Goal: Task Accomplishment & Management: Complete application form

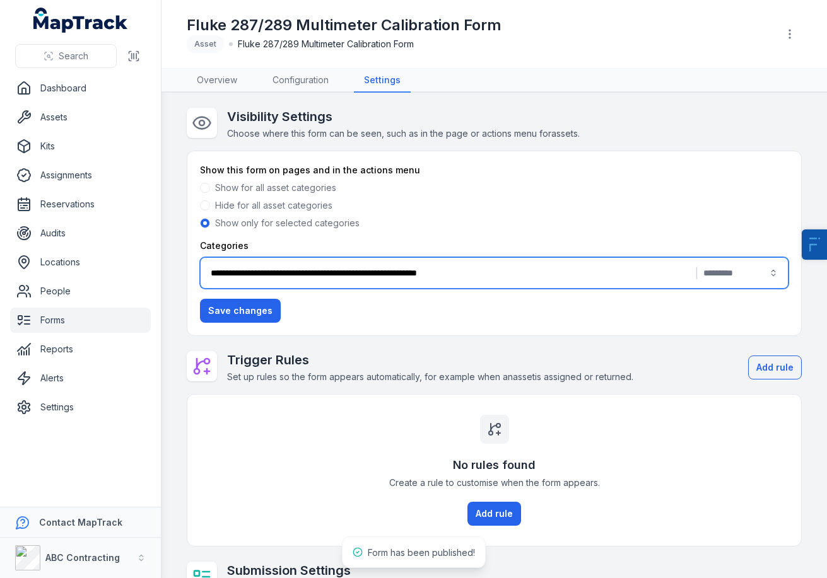
scroll to position [132, 0]
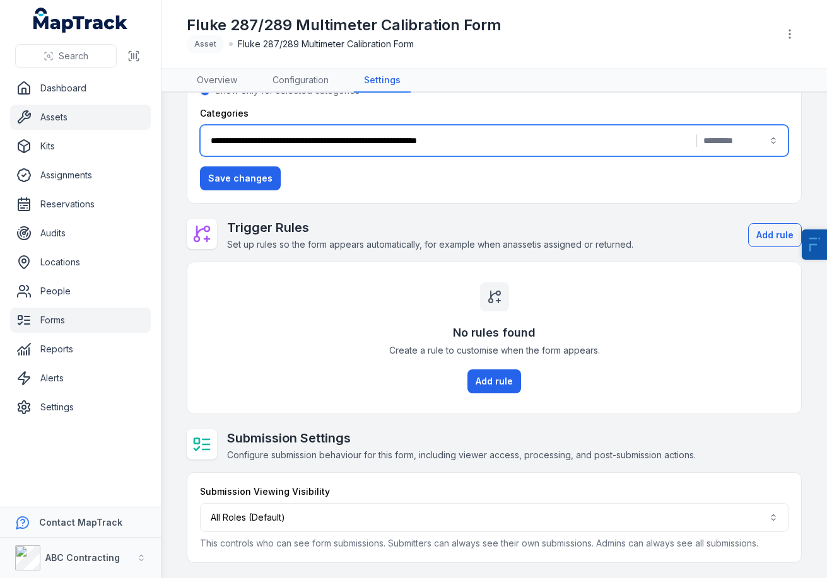
click at [78, 119] on link "Assets" at bounding box center [80, 117] width 141 height 25
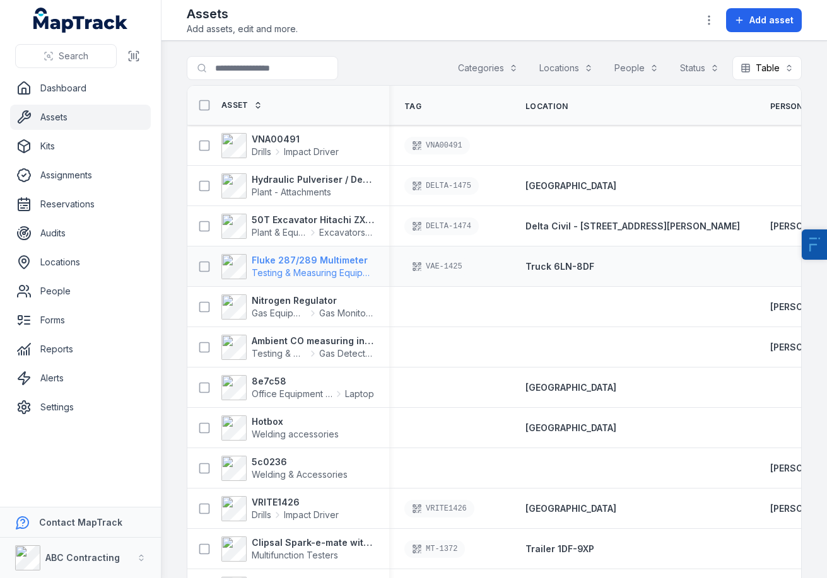
click at [305, 262] on strong "Fluke 287/289 Multimeter" at bounding box center [313, 260] width 122 height 13
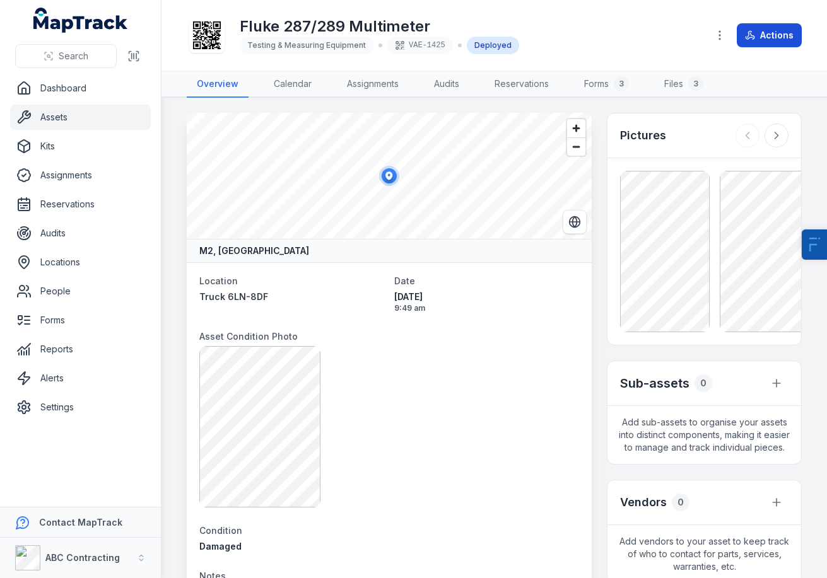
click at [764, 38] on button "Actions" at bounding box center [769, 35] width 65 height 24
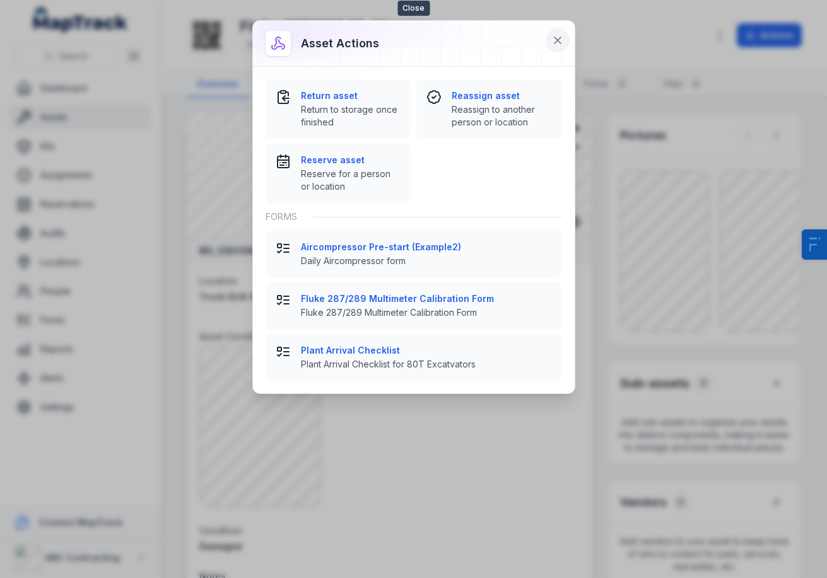
click at [556, 42] on icon at bounding box center [557, 40] width 6 height 6
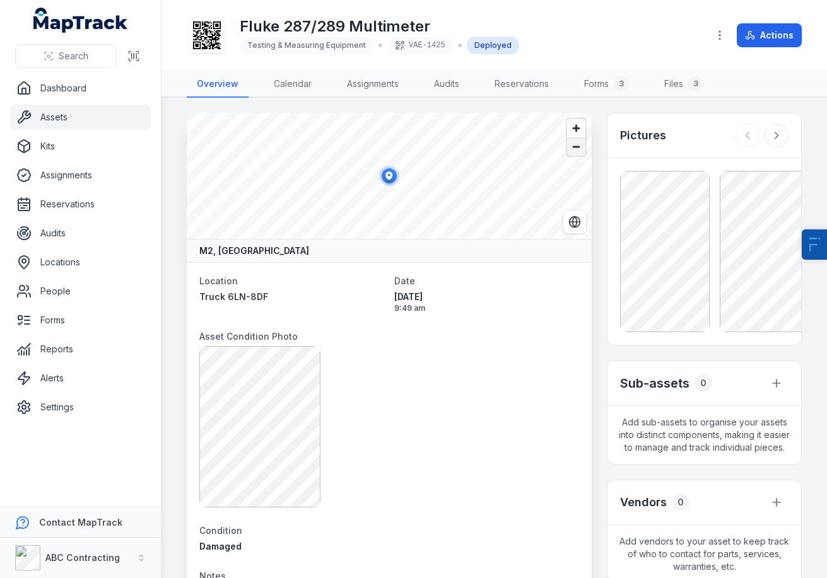
click at [577, 148] on span "Zoom out" at bounding box center [576, 147] width 18 height 18
click at [209, 42] on icon at bounding box center [207, 35] width 28 height 28
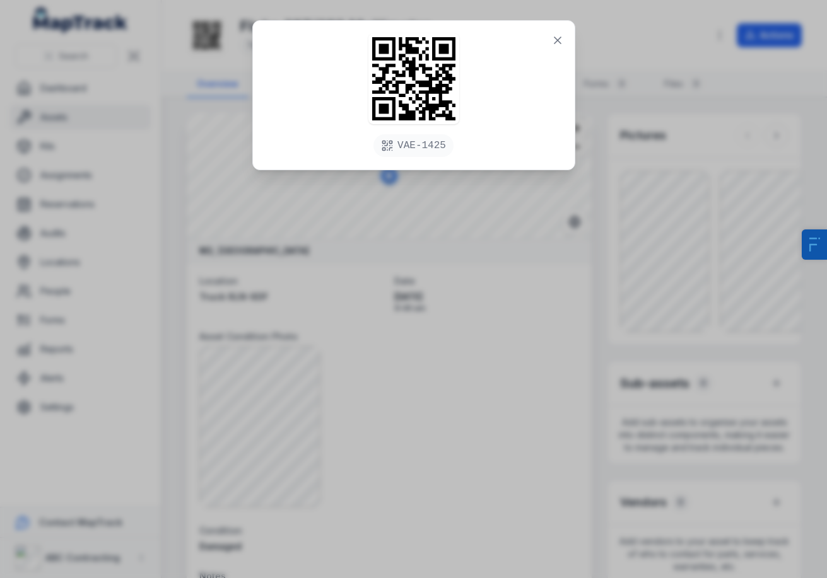
click at [483, 294] on div "VAE-1425" at bounding box center [413, 289] width 827 height 578
click at [561, 44] on icon at bounding box center [557, 40] width 13 height 13
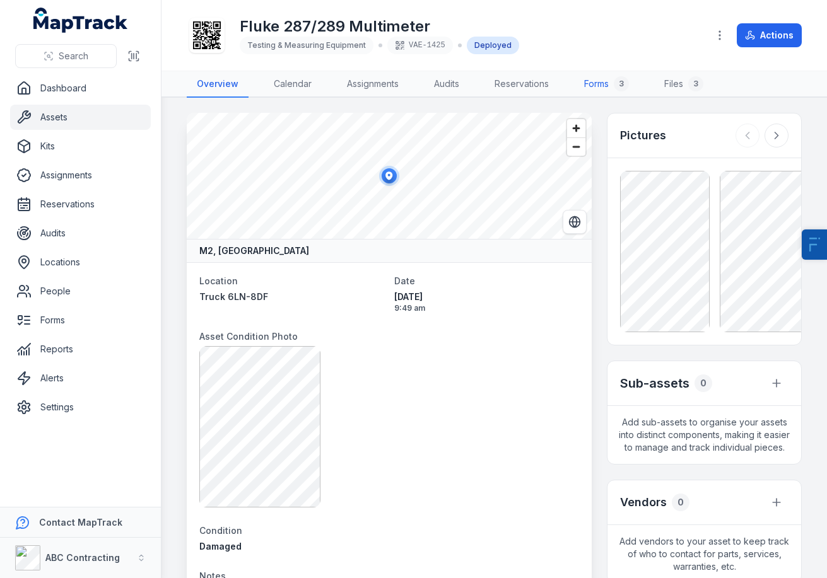
click at [605, 86] on link "Forms 3" at bounding box center [606, 84] width 65 height 26
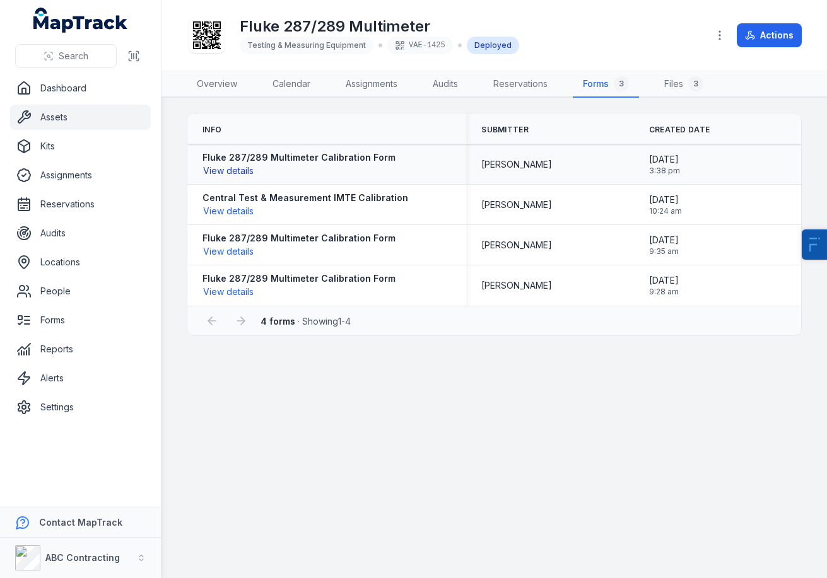
click at [241, 168] on button "View details" at bounding box center [228, 171] width 52 height 14
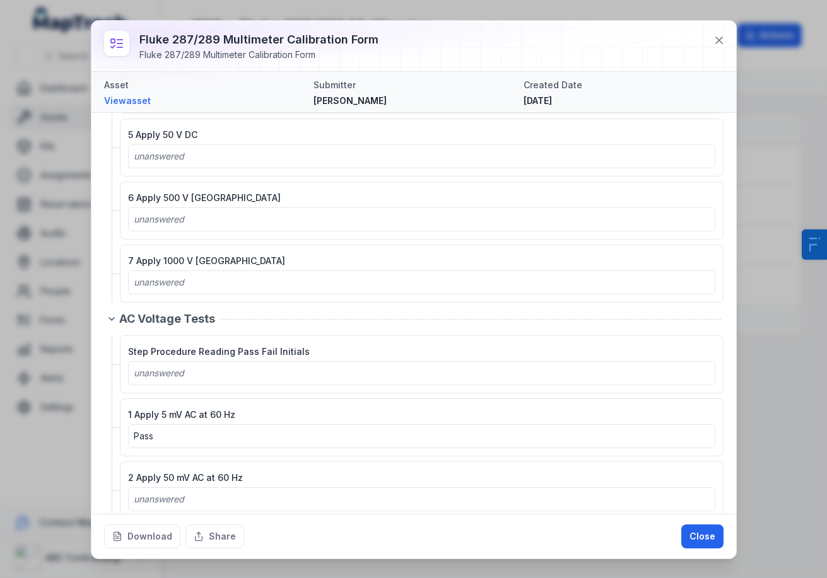
scroll to position [359, 0]
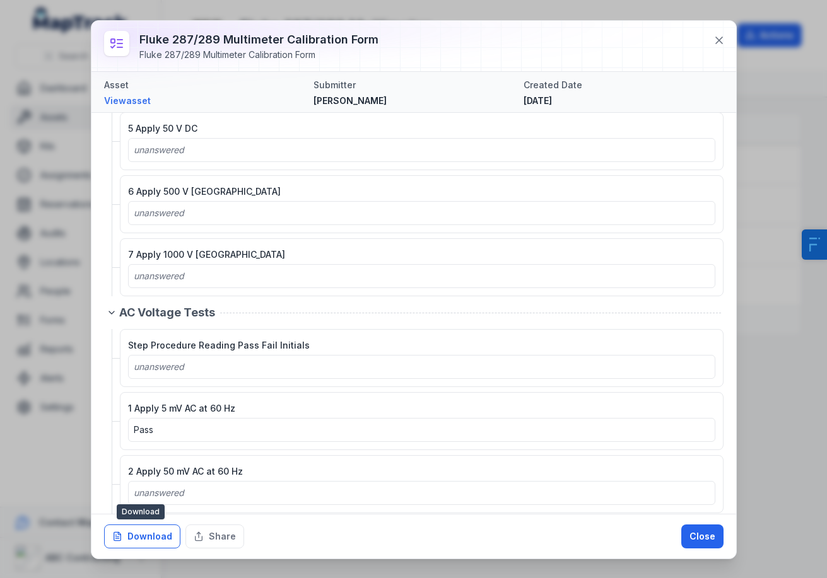
click at [135, 532] on button "Download" at bounding box center [142, 537] width 76 height 24
click at [717, 44] on icon at bounding box center [719, 40] width 13 height 13
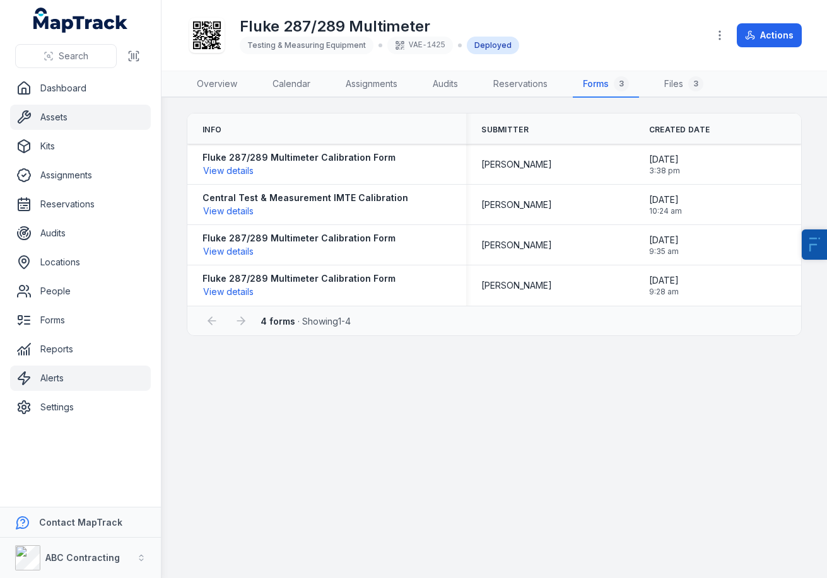
click at [49, 376] on link "Alerts" at bounding box center [80, 378] width 141 height 25
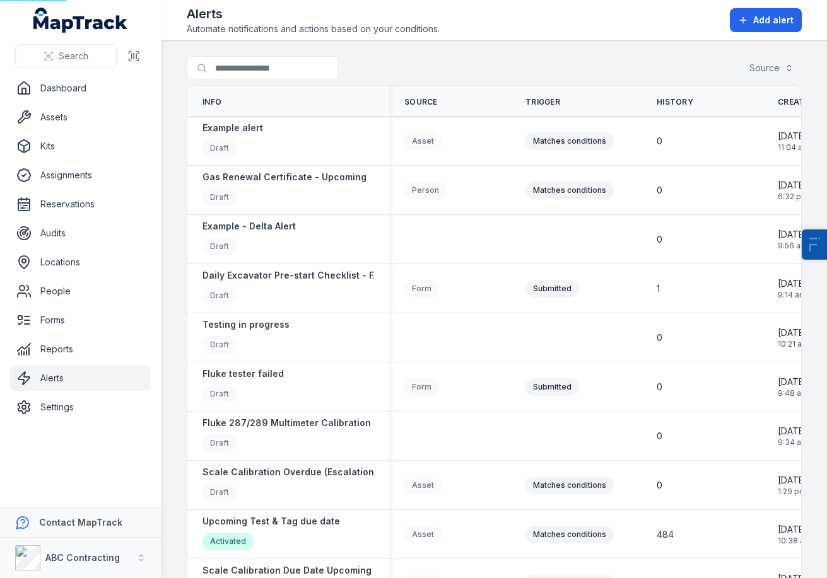
click at [79, 307] on ul "Dashboard Assets Kits Assignments Reservations Audits Locations People Forms Re…" at bounding box center [80, 248] width 141 height 344
click at [63, 320] on link "Forms" at bounding box center [80, 320] width 141 height 25
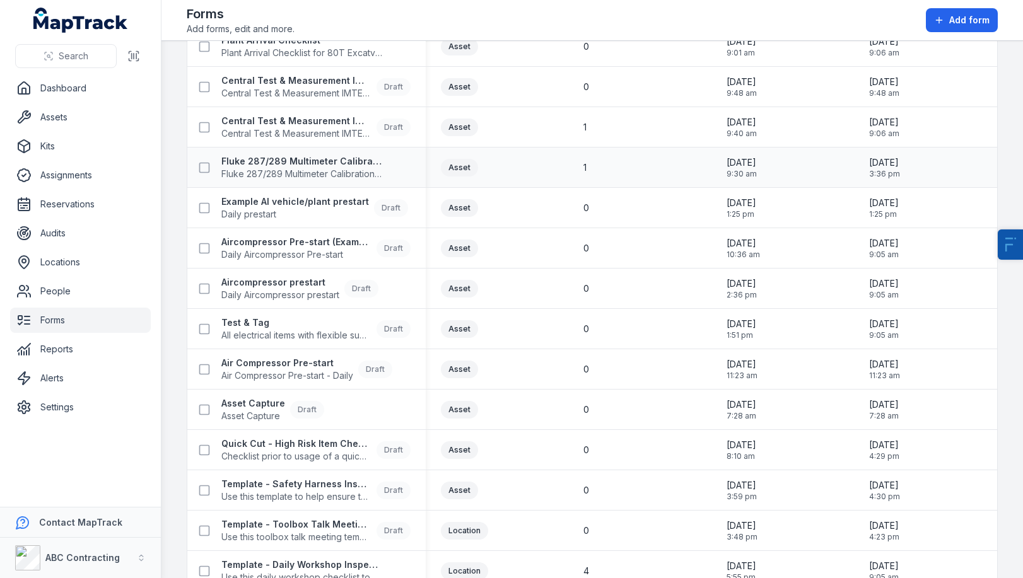
scroll to position [221, 0]
click at [245, 322] on strong "Test & Tag" at bounding box center [296, 321] width 150 height 13
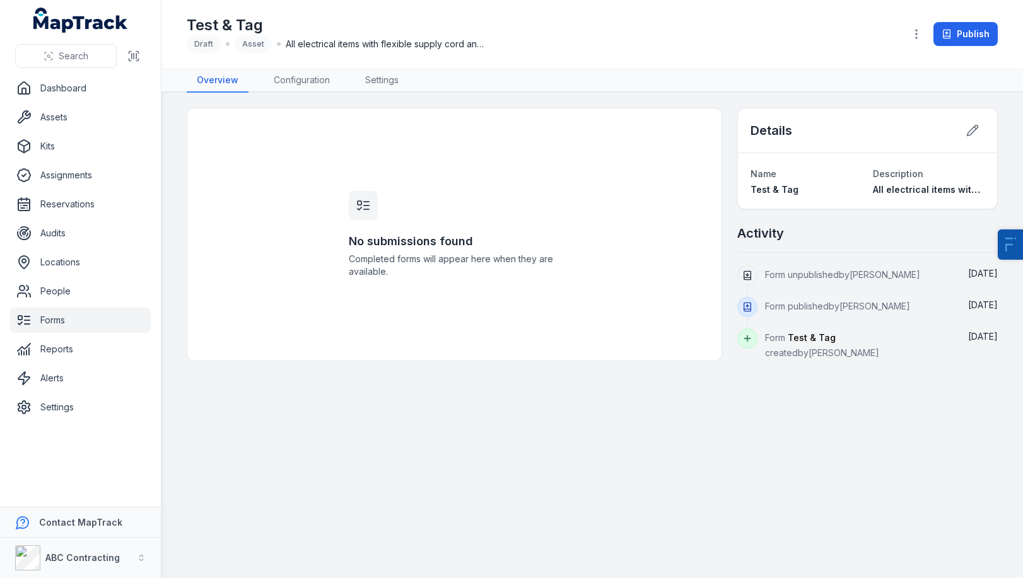
click at [306, 58] on div "Test & Tag Draft Asset All electrical items with flexible supply cord and plug …" at bounding box center [592, 34] width 811 height 58
click at [313, 73] on link "Configuration" at bounding box center [302, 81] width 76 height 24
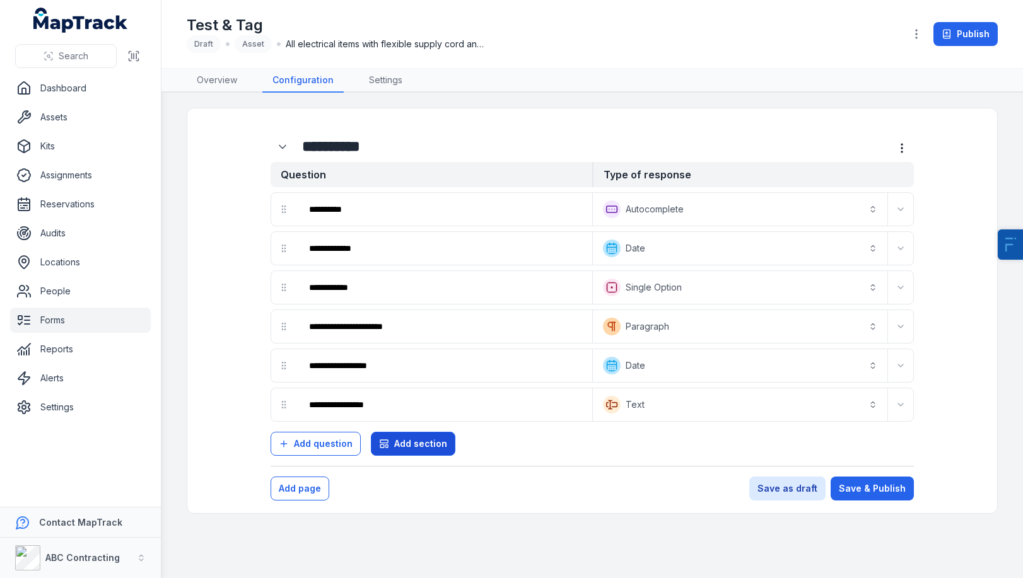
click at [406, 448] on span "Add section" at bounding box center [420, 444] width 53 height 13
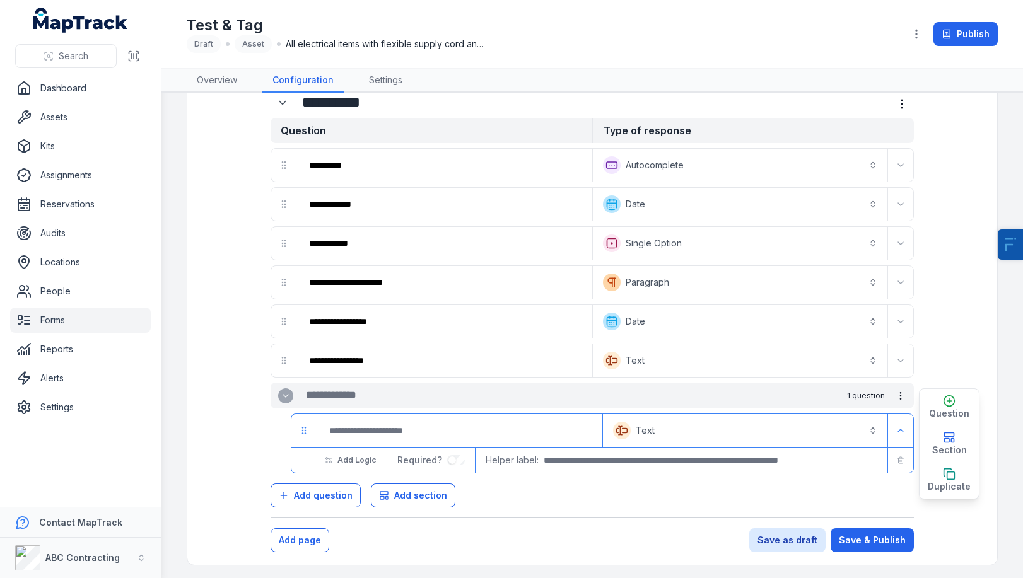
scroll to position [47, 0]
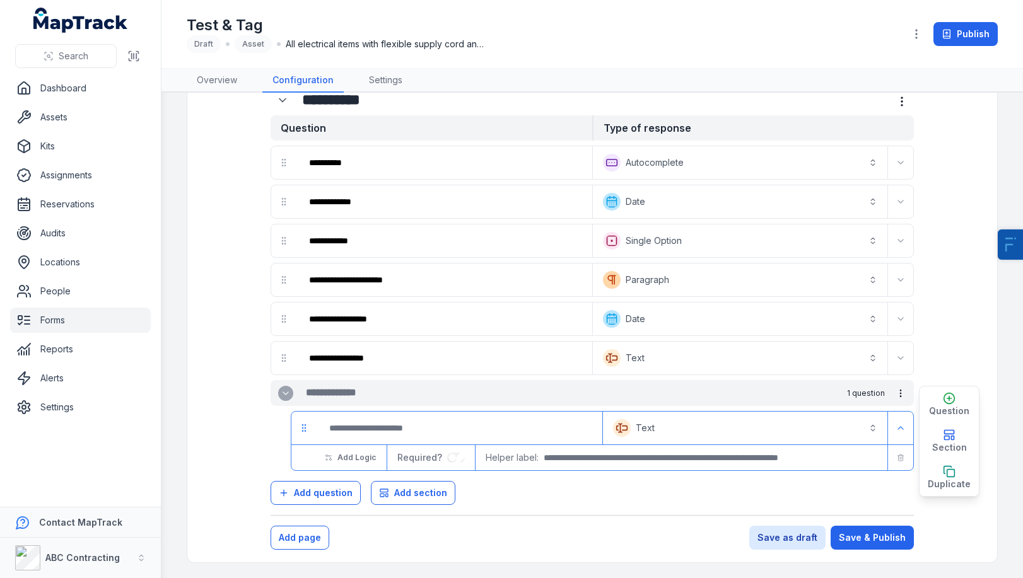
click at [311, 129] on strong "Question" at bounding box center [432, 127] width 322 height 25
click at [304, 533] on button "Add page" at bounding box center [300, 538] width 59 height 24
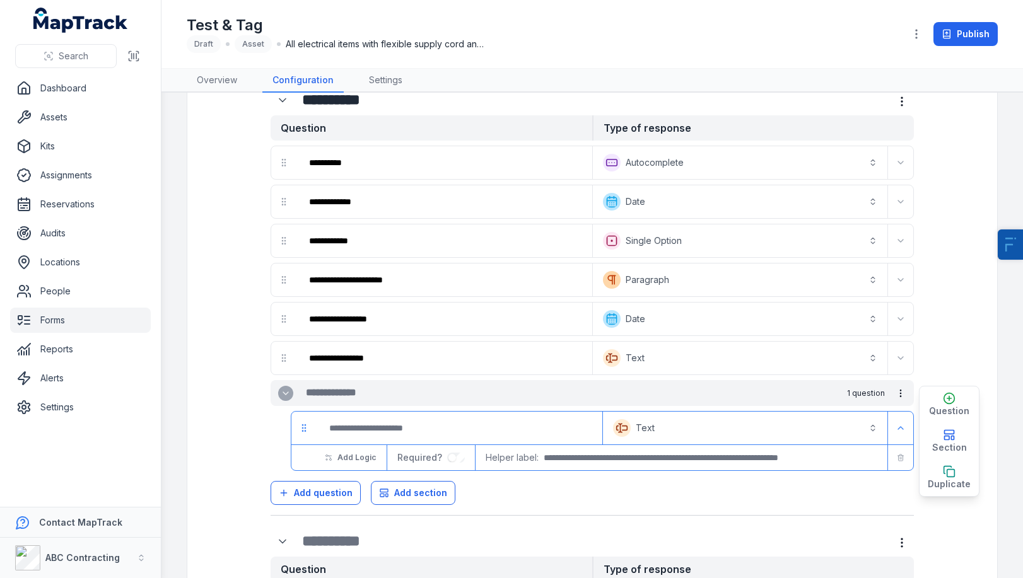
scroll to position [158, 0]
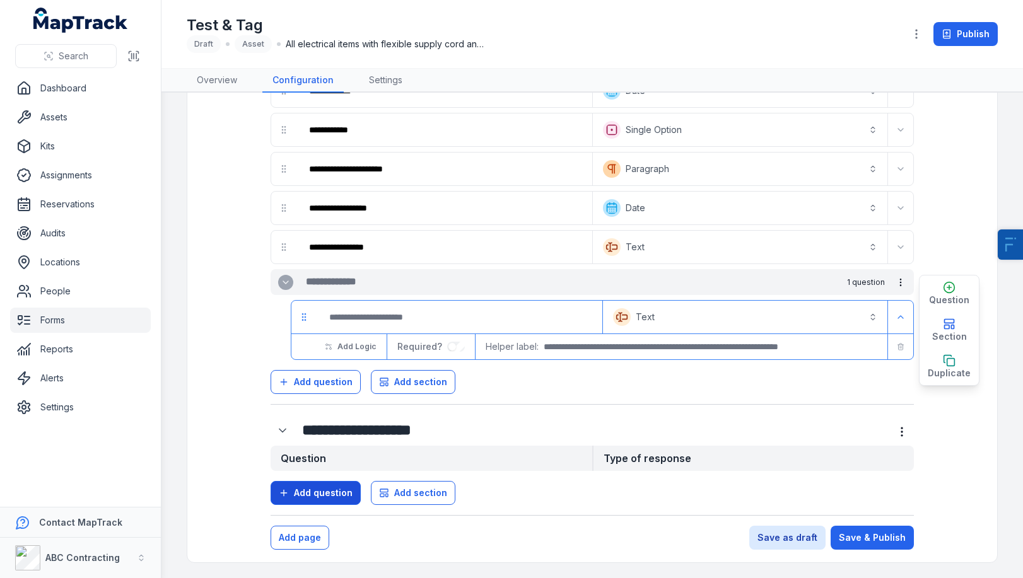
type input "**********"
click at [327, 496] on span "Add question" at bounding box center [323, 493] width 59 height 13
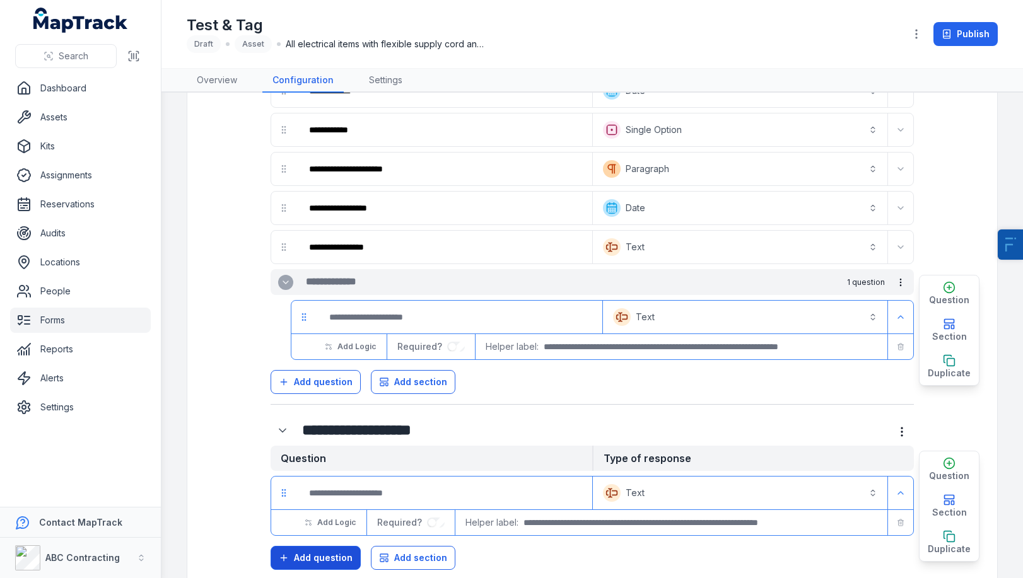
scroll to position [223, 0]
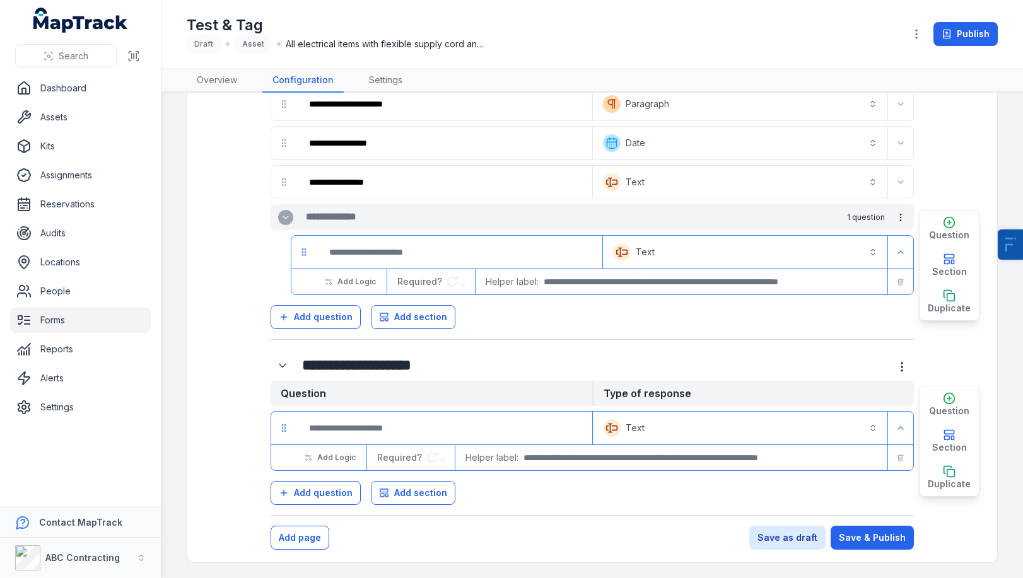
click at [672, 420] on button "Text *******" at bounding box center [740, 428] width 290 height 28
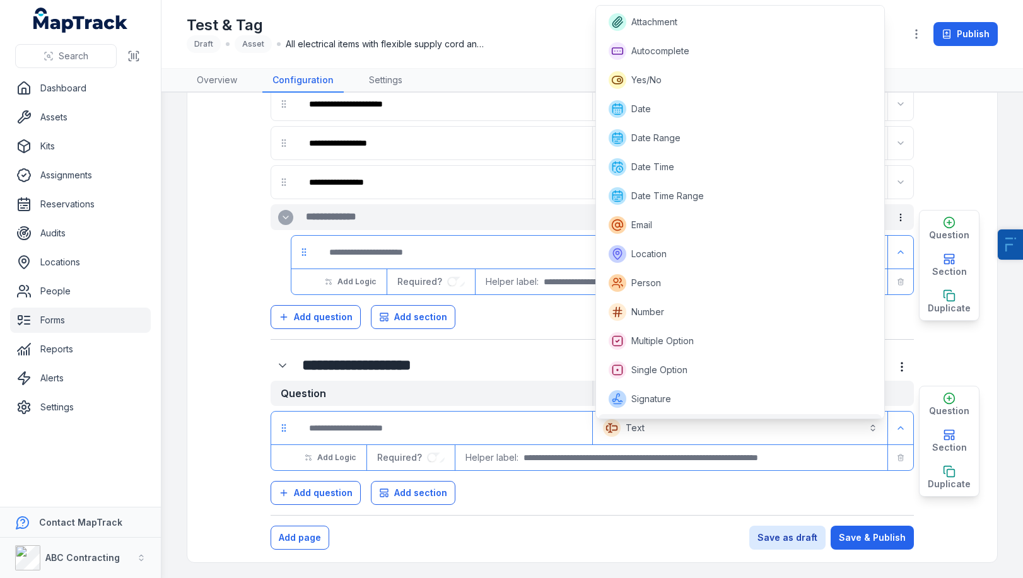
scroll to position [23, 0]
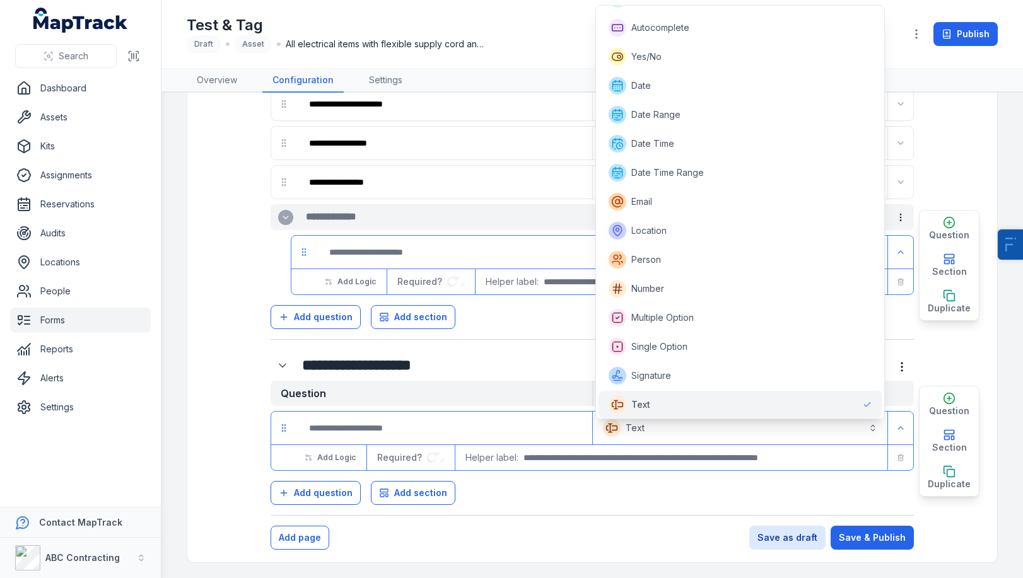
click at [285, 384] on div "Question Type of response Text ******* Add Logic Required? Helper label: Questi…" at bounding box center [592, 443] width 643 height 124
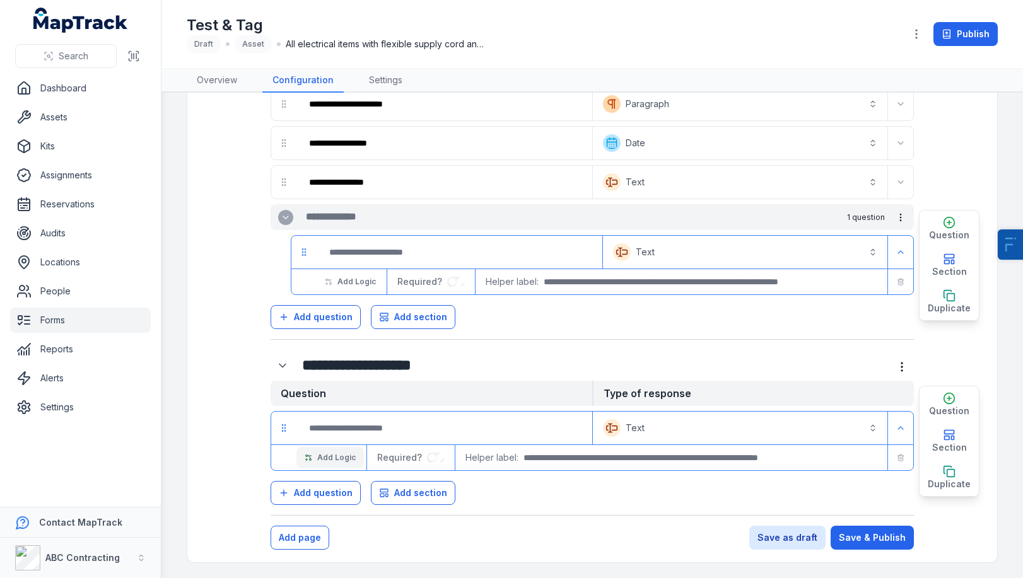
click at [335, 466] on button "Add Logic" at bounding box center [329, 457] width 67 height 21
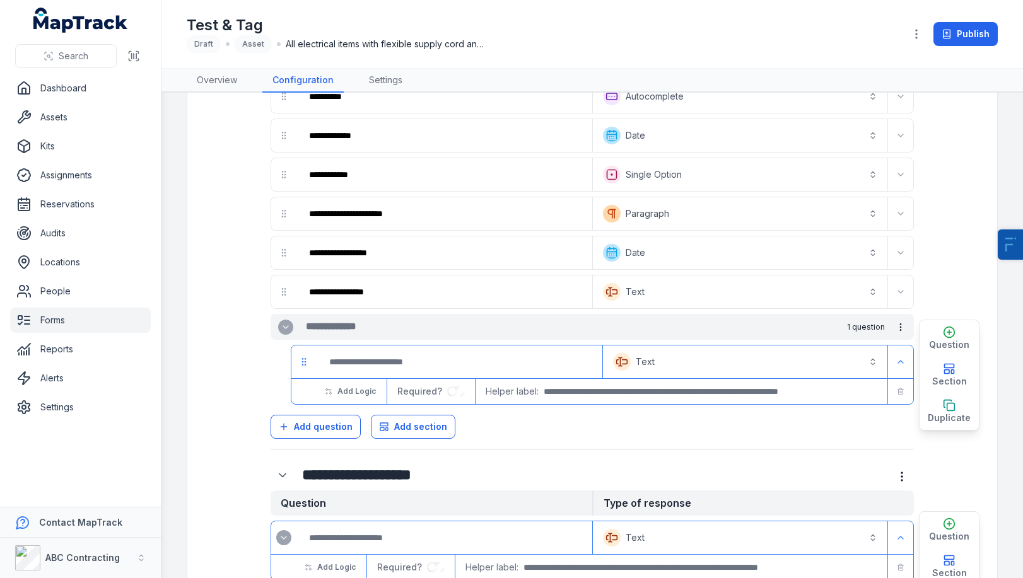
scroll to position [97, 0]
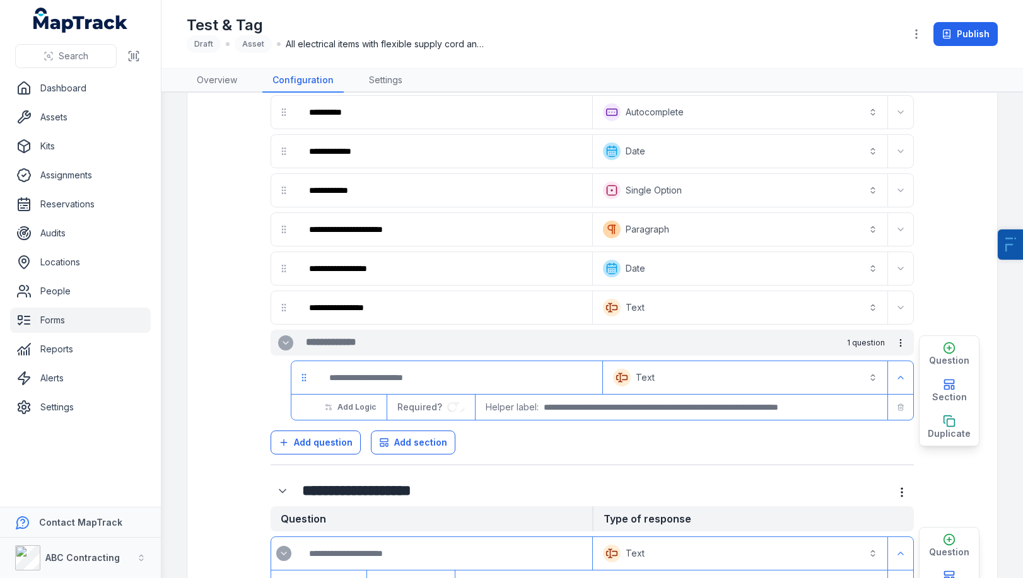
click at [826, 183] on div "**********" at bounding box center [752, 190] width 321 height 33
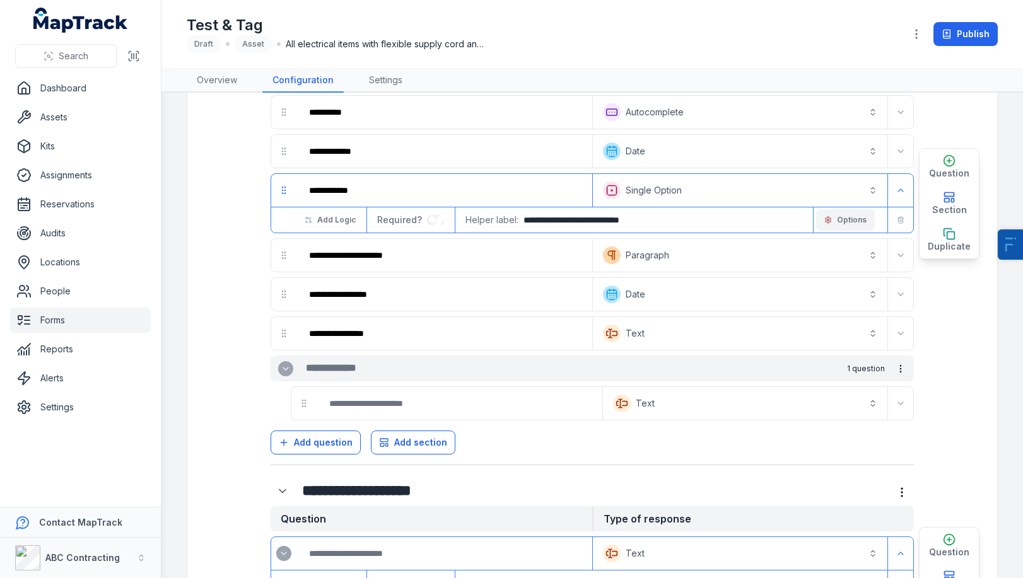
click at [826, 224] on span "Options" at bounding box center [852, 220] width 30 height 10
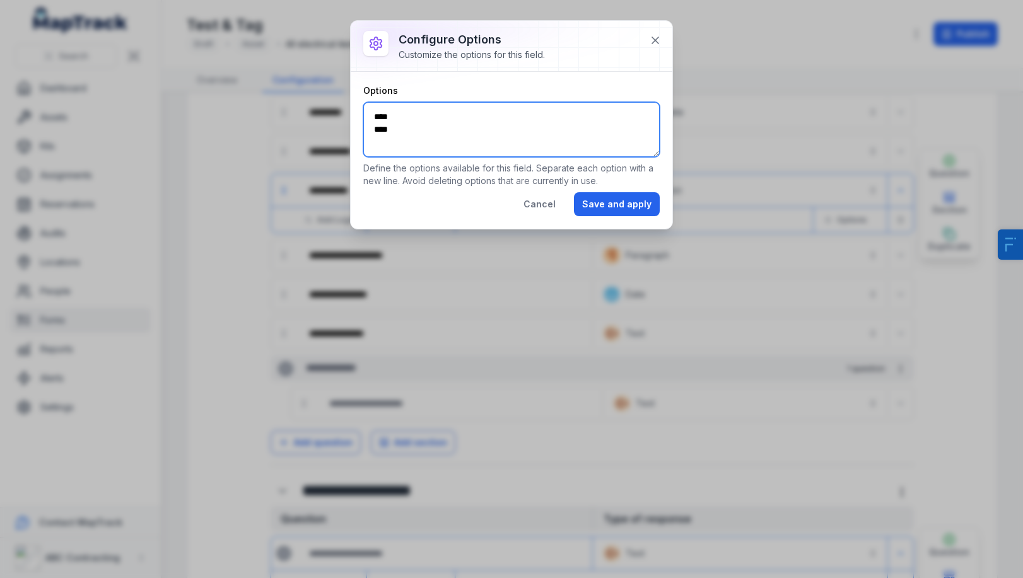
click at [466, 145] on textarea "**** ****" at bounding box center [511, 129] width 296 height 55
type textarea "**** **** *******"
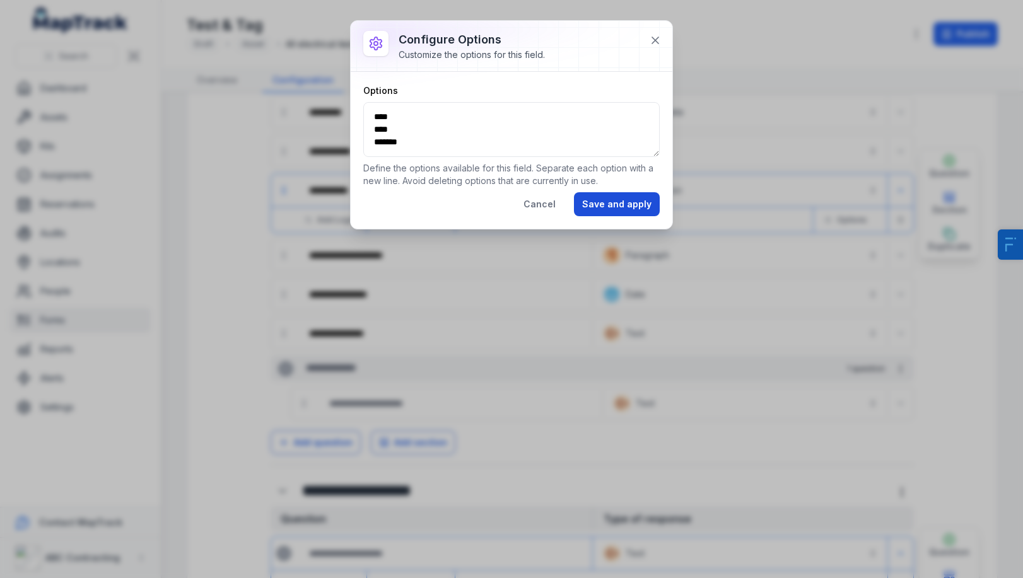
click at [614, 215] on button "Save and apply" at bounding box center [617, 204] width 86 height 24
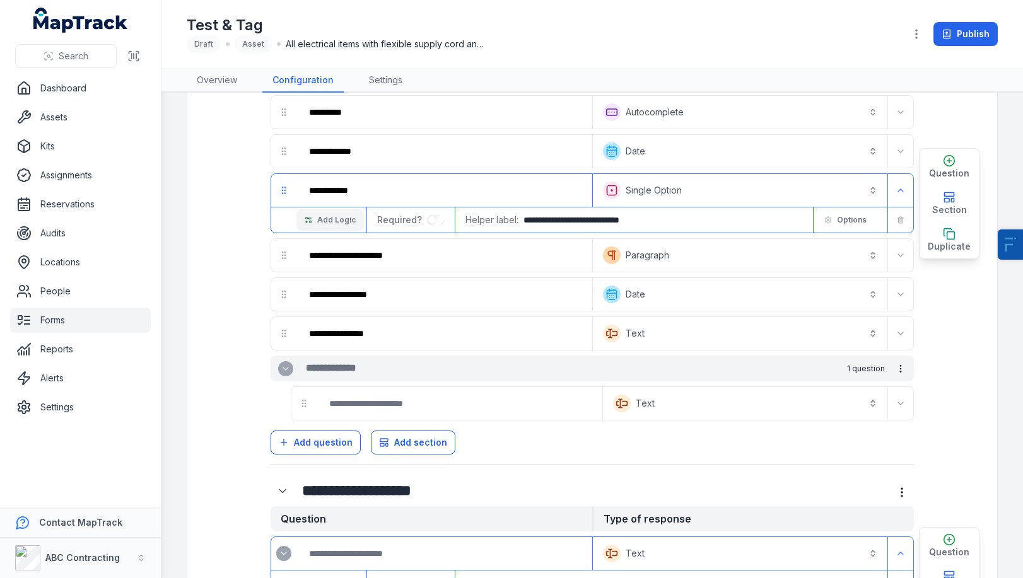
click at [322, 215] on span "Add Logic" at bounding box center [336, 220] width 38 height 10
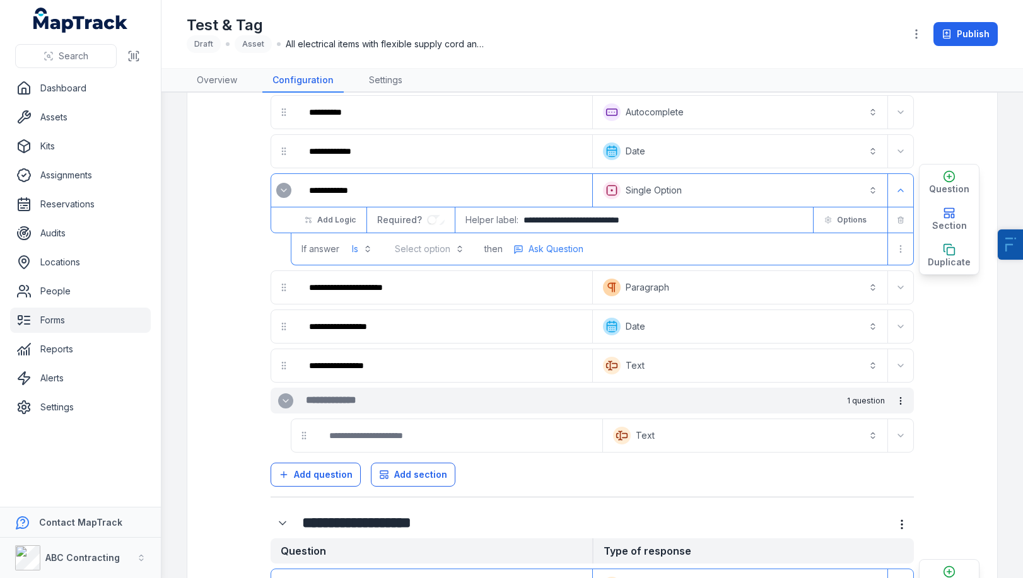
click at [430, 247] on button "Select option" at bounding box center [429, 249] width 85 height 23
click at [438, 305] on div "Fail" at bounding box center [430, 304] width 57 height 13
click at [547, 247] on span "Ask Question" at bounding box center [552, 249] width 55 height 13
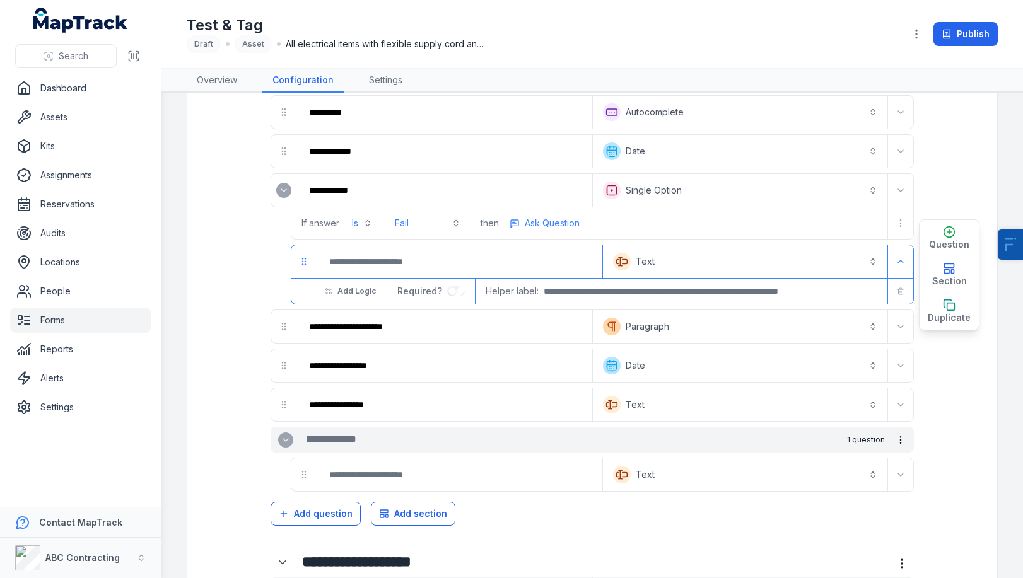
click at [631, 262] on button "Text *******" at bounding box center [744, 262] width 279 height 28
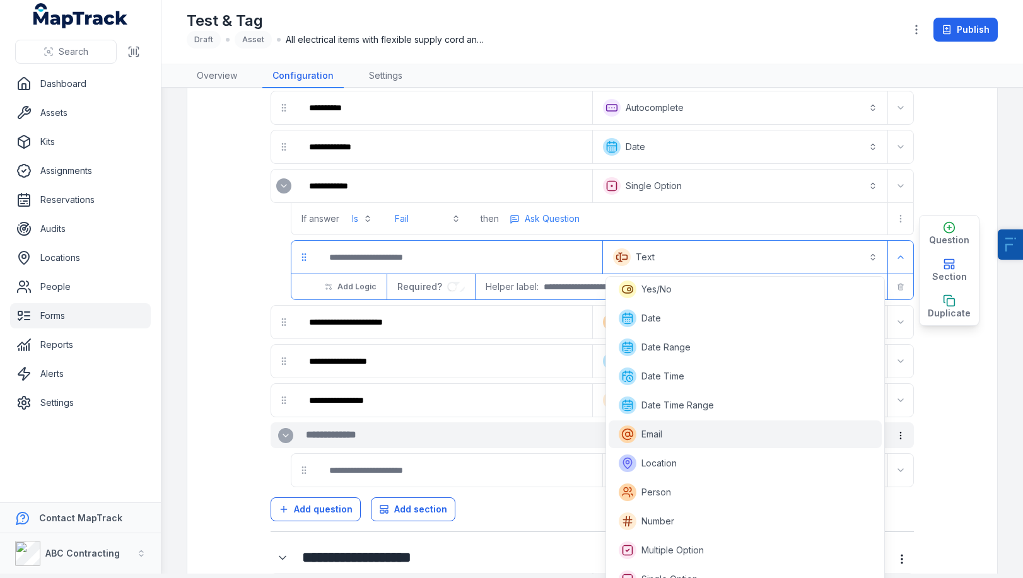
scroll to position [0, 0]
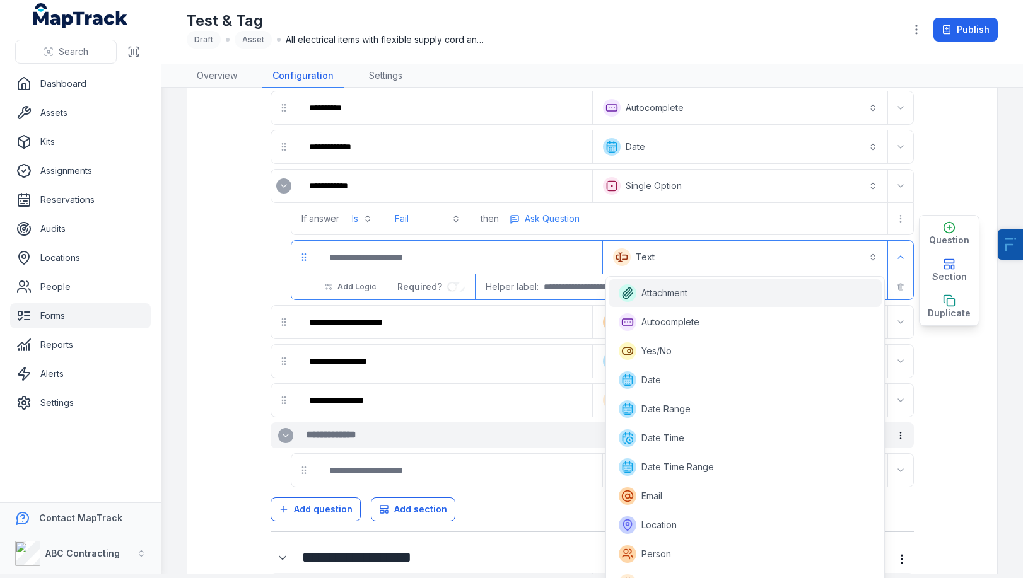
click at [698, 298] on div "Attachment" at bounding box center [745, 293] width 253 height 18
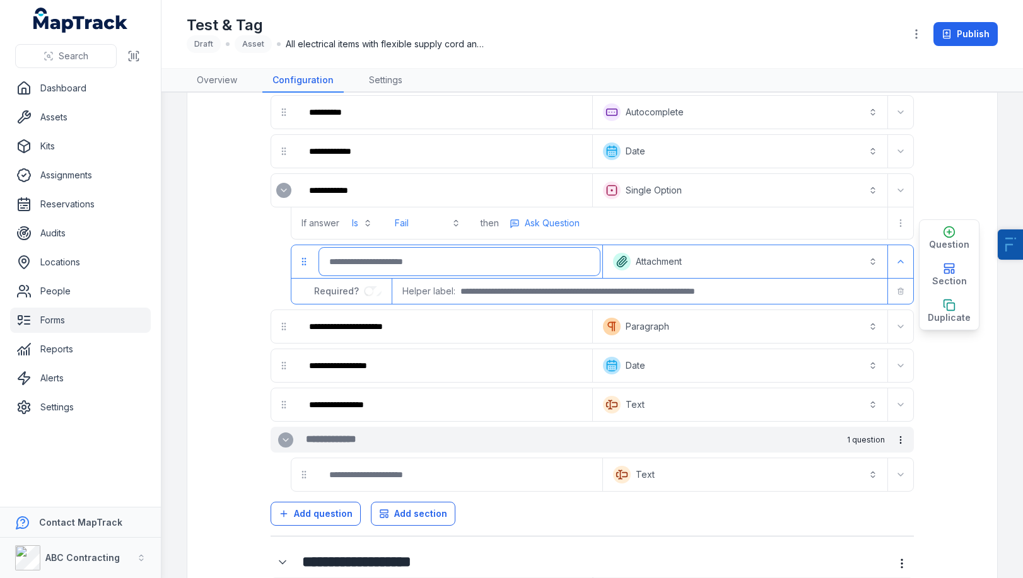
click at [418, 274] on input ":rhn:-form-item-label" at bounding box center [459, 262] width 281 height 28
type input "**********"
click at [565, 221] on span "Ask Question" at bounding box center [552, 223] width 55 height 13
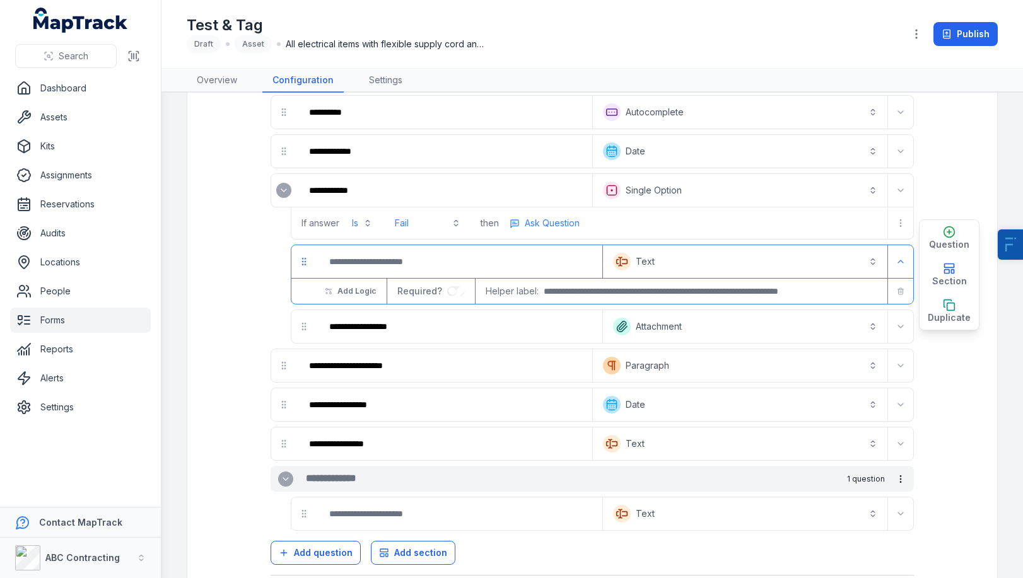
click at [638, 257] on button "Text *******" at bounding box center [744, 262] width 279 height 28
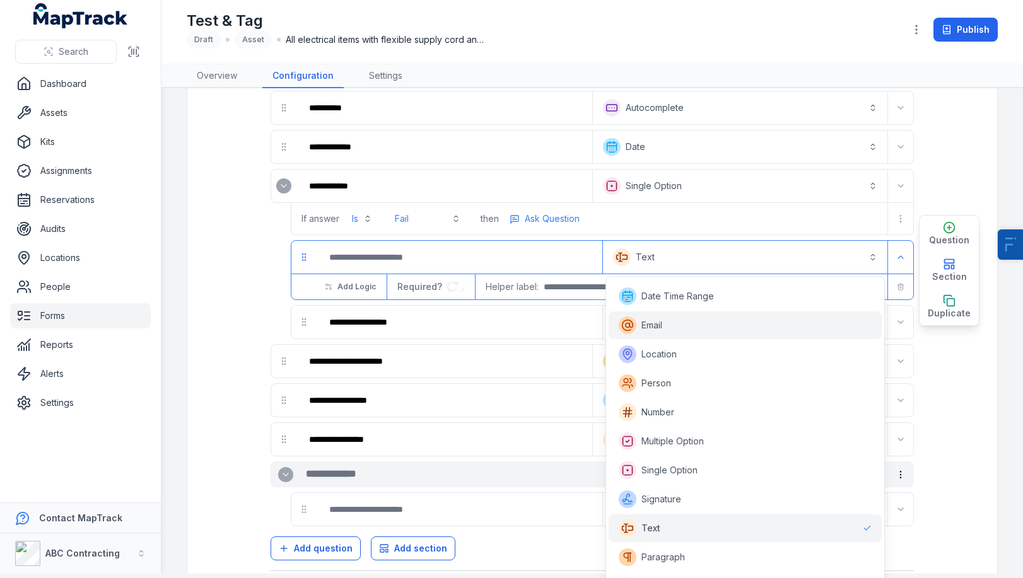
scroll to position [191, 0]
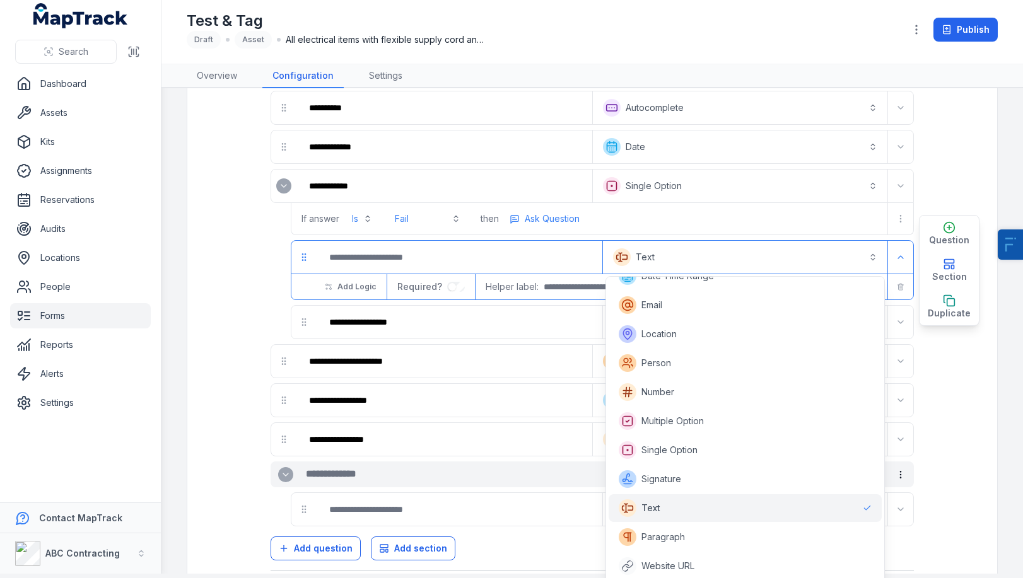
click at [658, 515] on span "Text" at bounding box center [640, 509] width 42 height 18
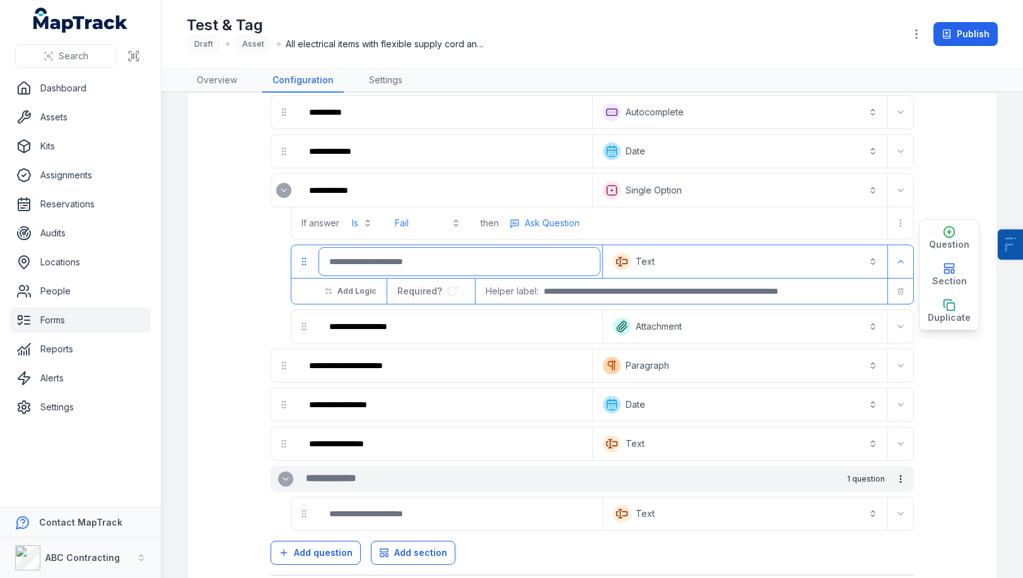
click at [378, 263] on input ":rig:-form-item-label" at bounding box center [459, 262] width 281 height 28
click at [426, 274] on input "**********" at bounding box center [459, 262] width 281 height 28
type input "**********"
click at [351, 324] on input "**********" at bounding box center [459, 327] width 281 height 28
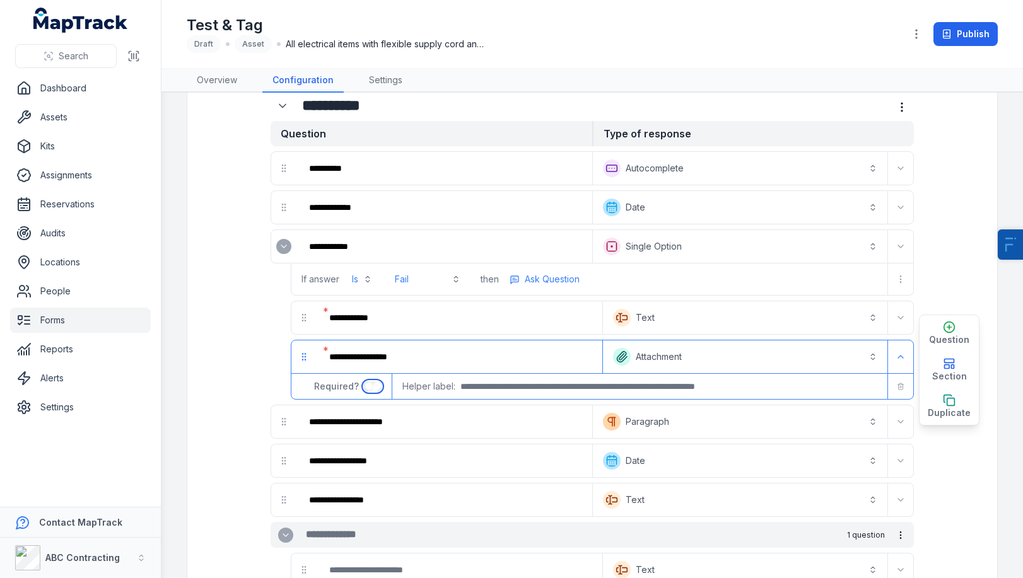
scroll to position [36, 0]
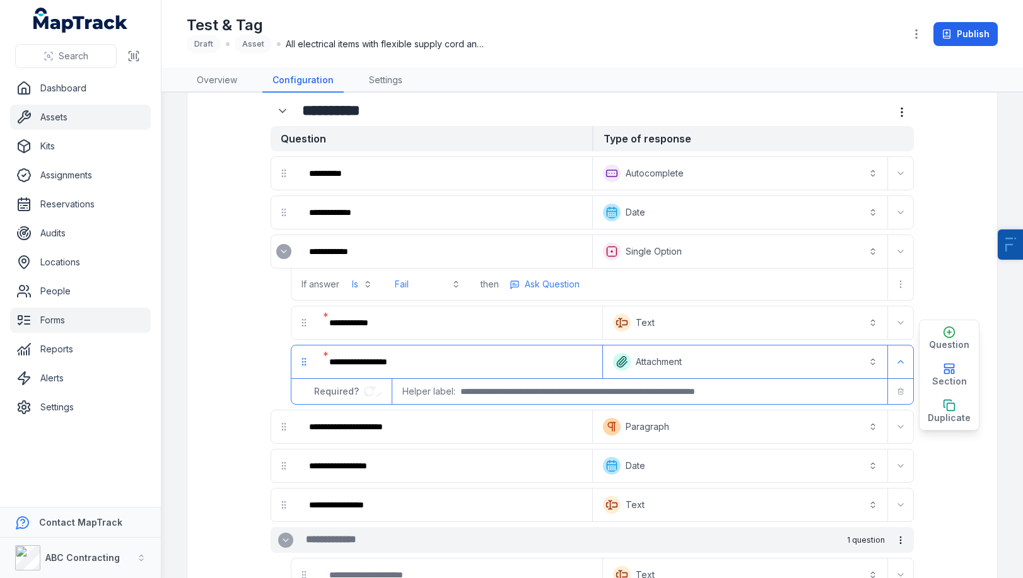
click at [83, 119] on link "Assets" at bounding box center [80, 117] width 141 height 25
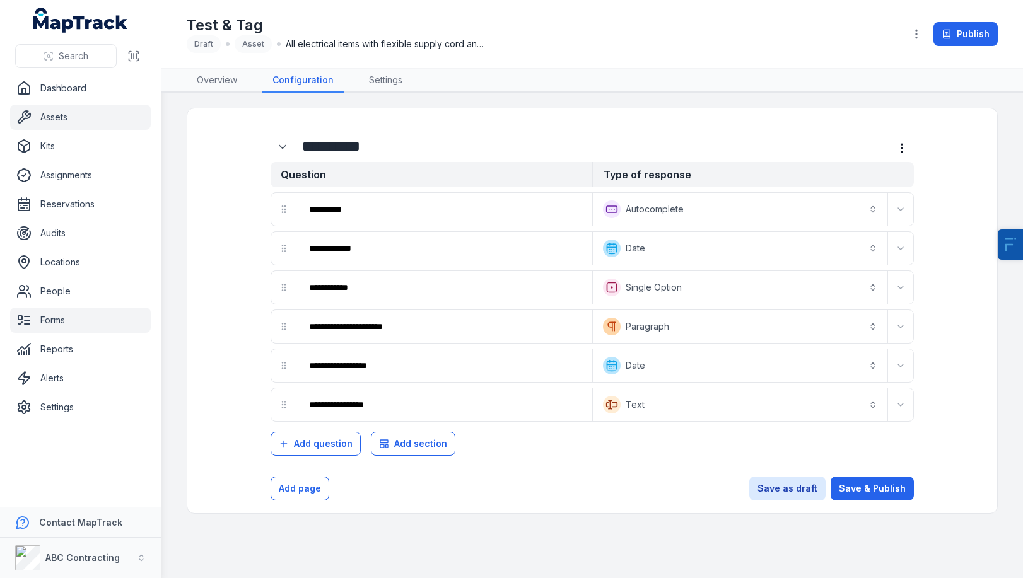
click at [83, 117] on link "Assets" at bounding box center [80, 117] width 141 height 25
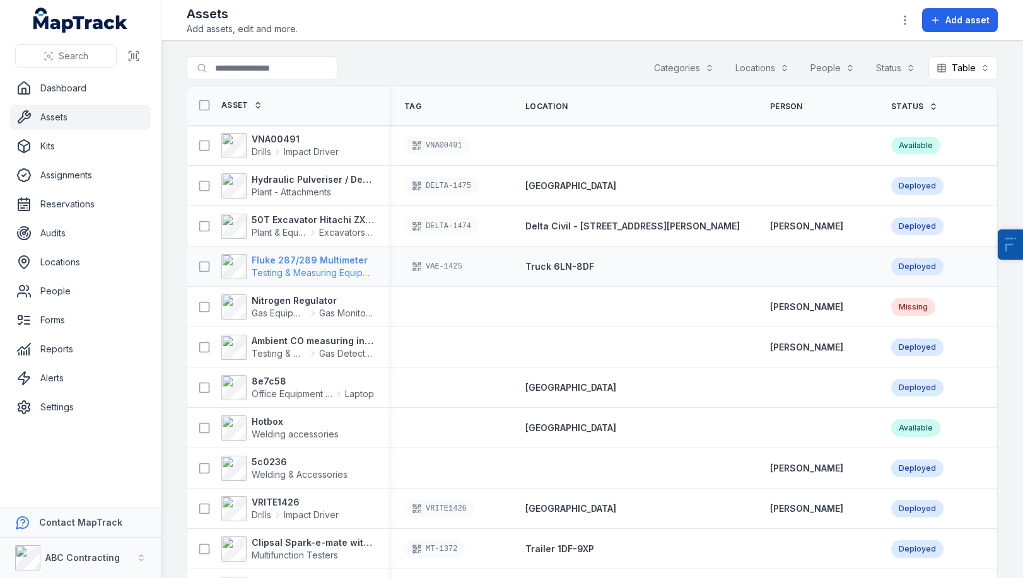
click at [305, 260] on strong "Fluke 287/289 Multimeter" at bounding box center [313, 260] width 122 height 13
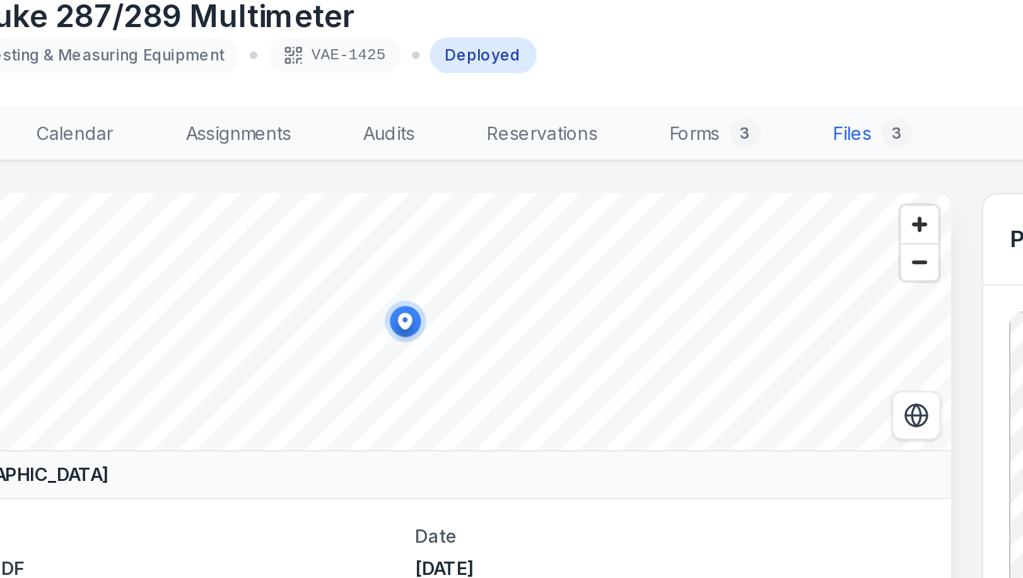
click at [677, 82] on link "Files 3" at bounding box center [683, 84] width 59 height 26
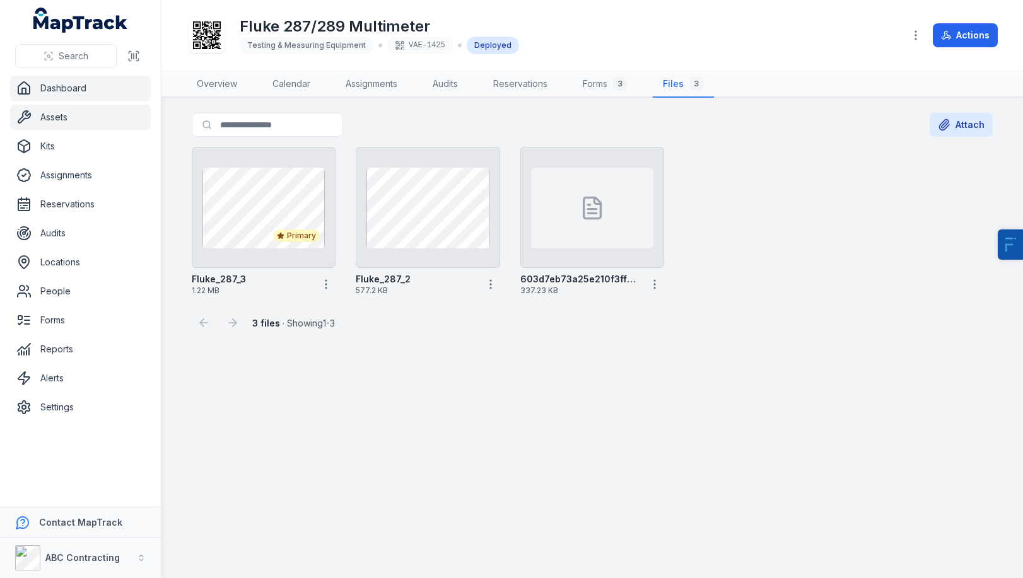
click at [46, 85] on link "Dashboard" at bounding box center [80, 88] width 141 height 25
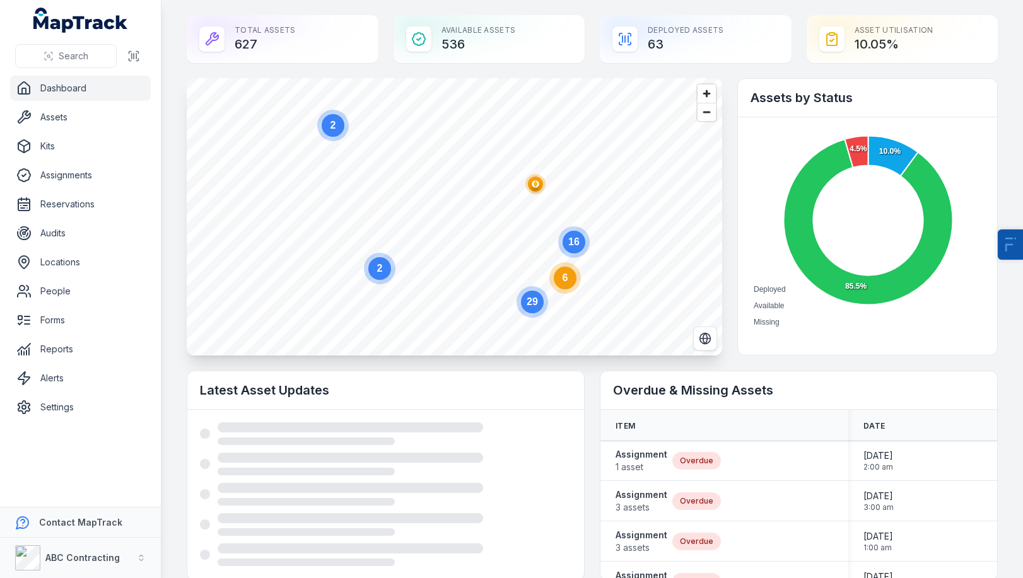
click at [561, 279] on circle at bounding box center [565, 278] width 23 height 23
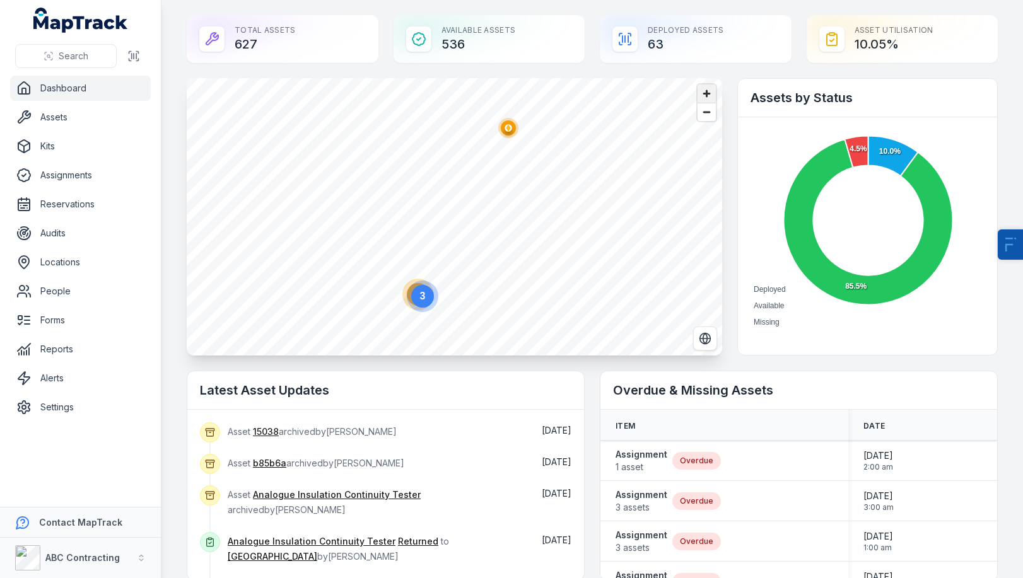
click at [699, 97] on span "Zoom in" at bounding box center [707, 94] width 18 height 18
drag, startPoint x: 423, startPoint y: 235, endPoint x: 471, endPoint y: 167, distance: 83.3
click at [471, 167] on circle at bounding box center [474, 156] width 23 height 23
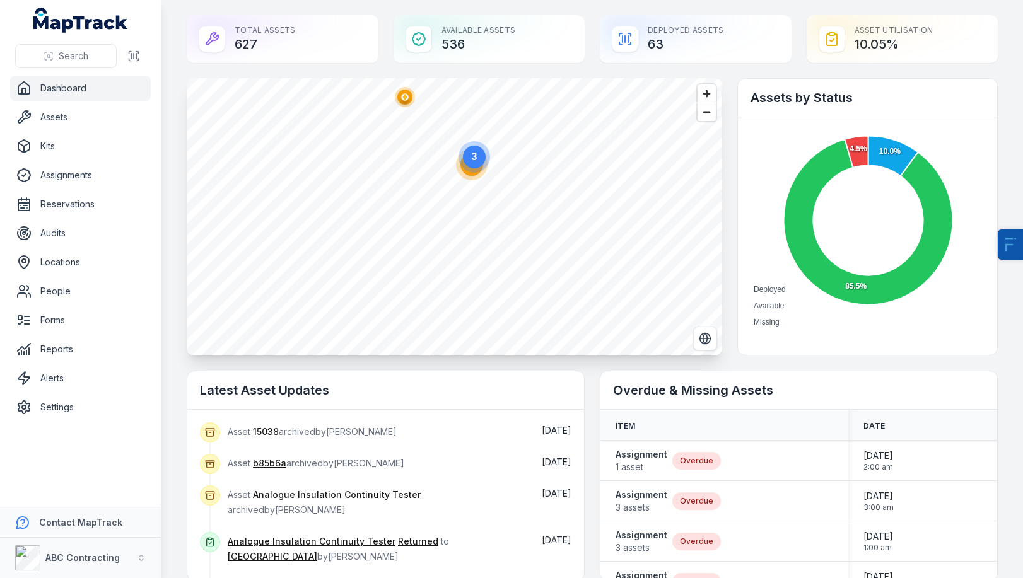
click at [471, 162] on circle at bounding box center [474, 157] width 23 height 23
click at [471, 162] on text "3" at bounding box center [474, 158] width 6 height 11
click at [450, 194] on circle at bounding box center [442, 206] width 32 height 32
click at [439, 184] on ellipse "button" at bounding box center [442, 187] width 15 height 15
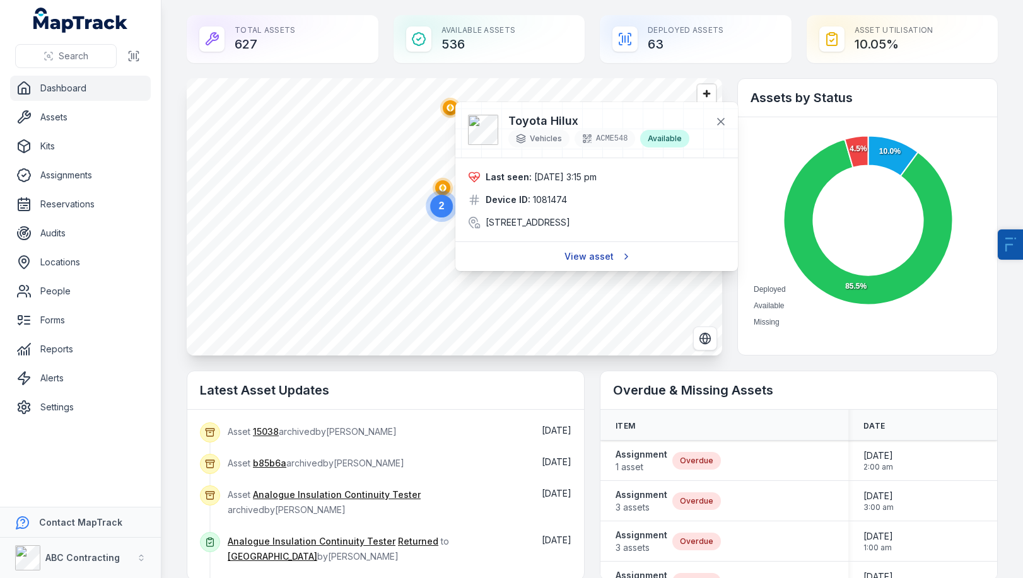
click at [595, 269] on link "View asset" at bounding box center [596, 257] width 81 height 24
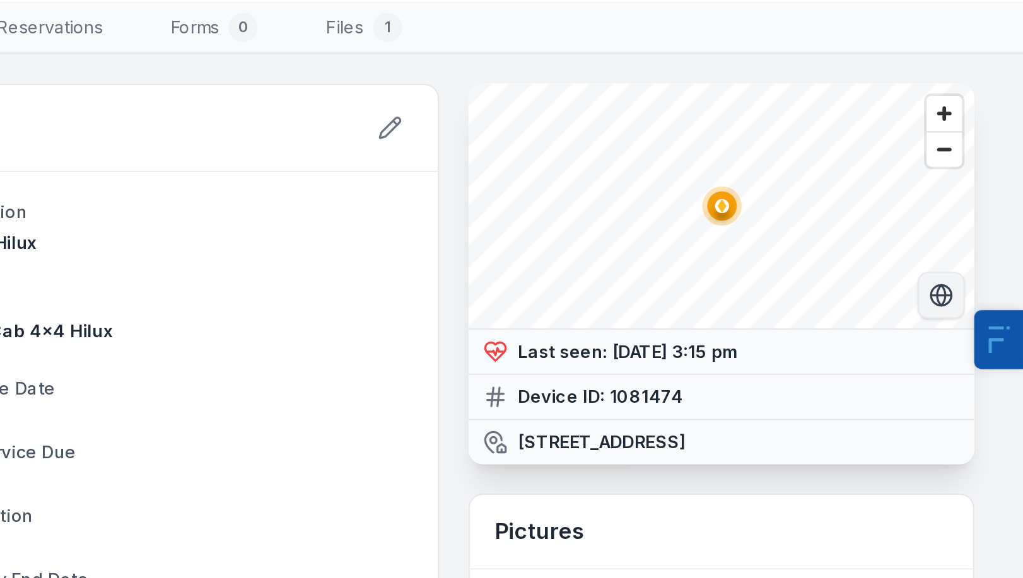
click at [826, 222] on icon "Switch to Satellite View" at bounding box center [981, 222] width 11 height 0
click at [826, 222] on icon "Switch to Map View" at bounding box center [980, 222] width 13 height 13
click at [826, 129] on span "Zoom in" at bounding box center [982, 128] width 18 height 18
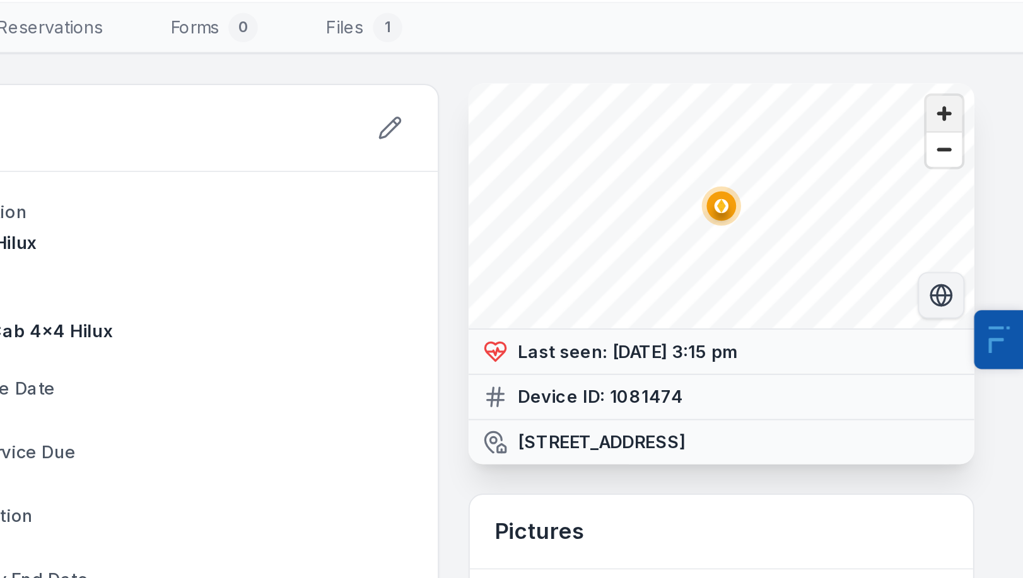
click at [826, 129] on span "Zoom in" at bounding box center [982, 128] width 18 height 18
drag, startPoint x: 764, startPoint y: 302, endPoint x: 880, endPoint y: 312, distance: 115.9
click at [826, 304] on strong "[STREET_ADDRESS]" at bounding box center [806, 297] width 86 height 13
